Goal: Transaction & Acquisition: Subscribe to service/newsletter

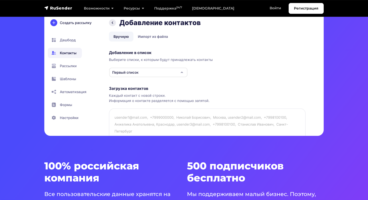
scroll to position [179, 0]
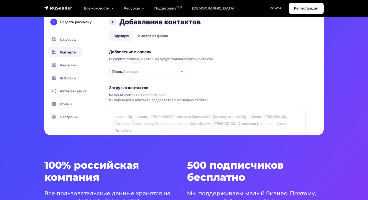
click at [70, 66] on img at bounding box center [183, 59] width 279 height 151
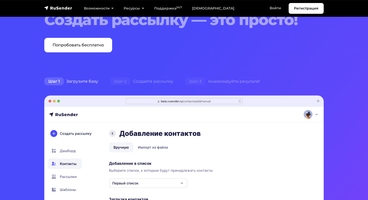
scroll to position [0, 0]
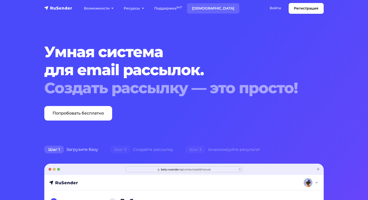
click at [202, 9] on link "[DEMOGRAPHIC_DATA]" at bounding box center [213, 8] width 52 height 10
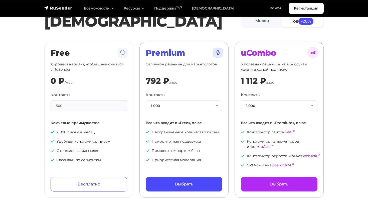
scroll to position [14, 0]
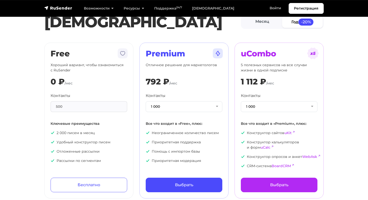
click at [66, 106] on div "500" at bounding box center [89, 106] width 77 height 11
click at [71, 106] on div "500" at bounding box center [89, 106] width 77 height 11
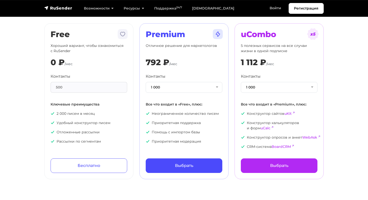
scroll to position [35, 0]
